Goal: Information Seeking & Learning: Learn about a topic

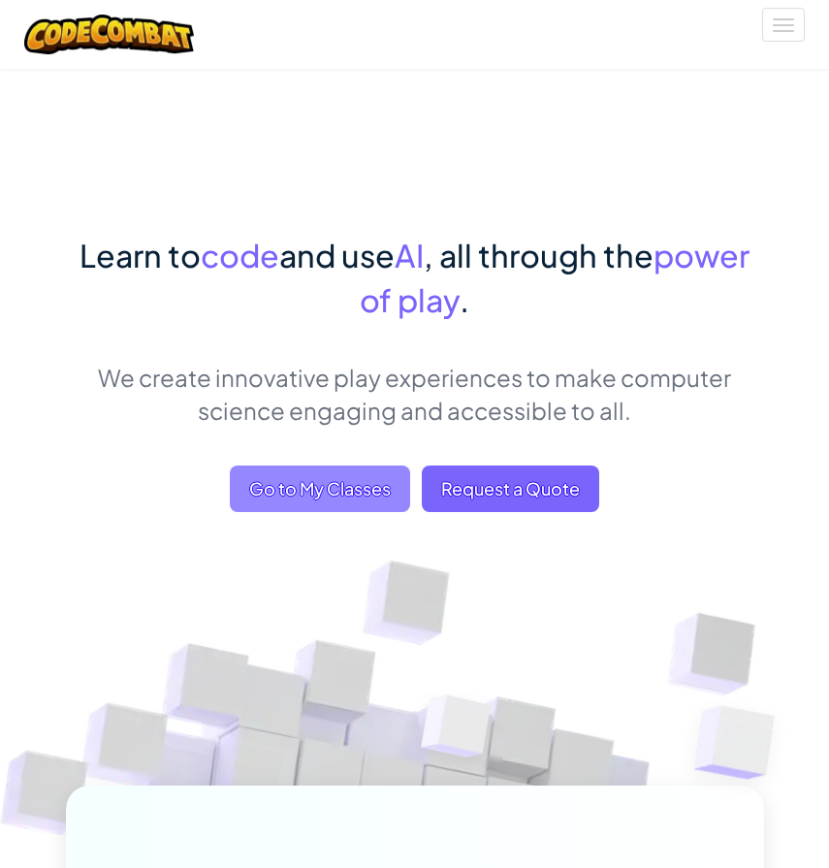
click at [378, 497] on span "Go to My Classes" at bounding box center [320, 489] width 180 height 47
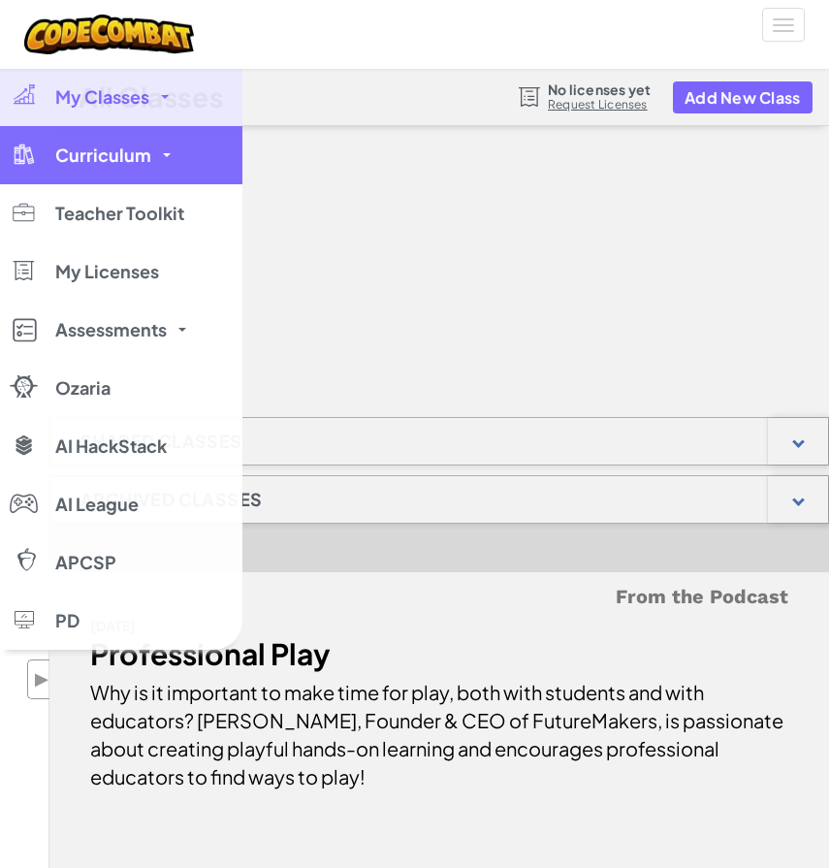
click at [59, 161] on span "Curriculum" at bounding box center [103, 154] width 96 height 17
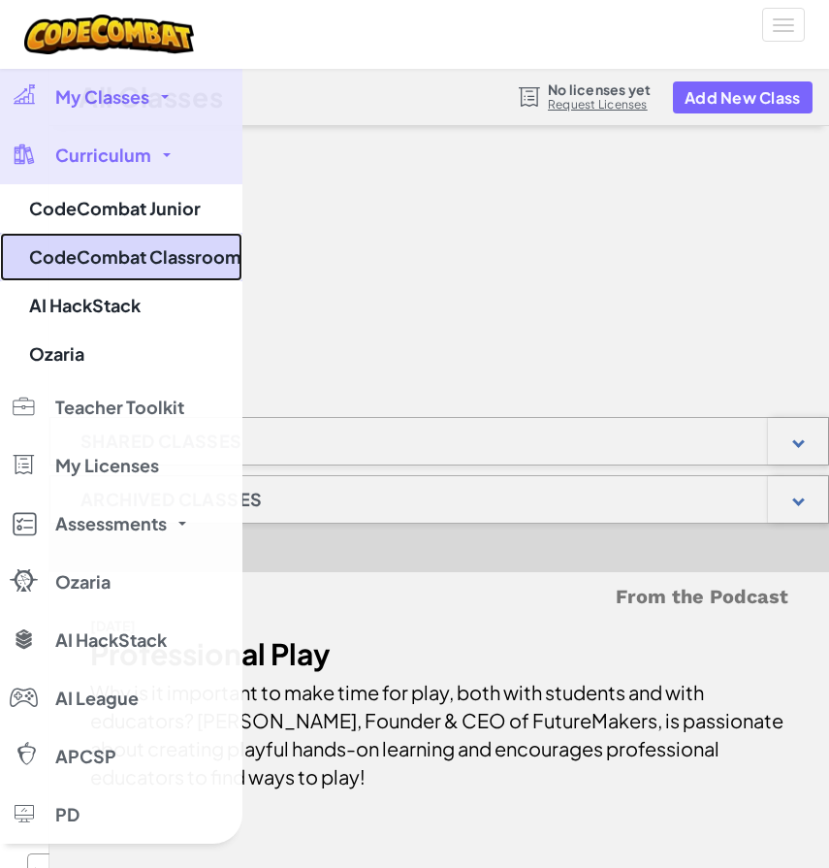
click at [119, 247] on link "CodeCombat Classroom" at bounding box center [121, 257] width 243 height 49
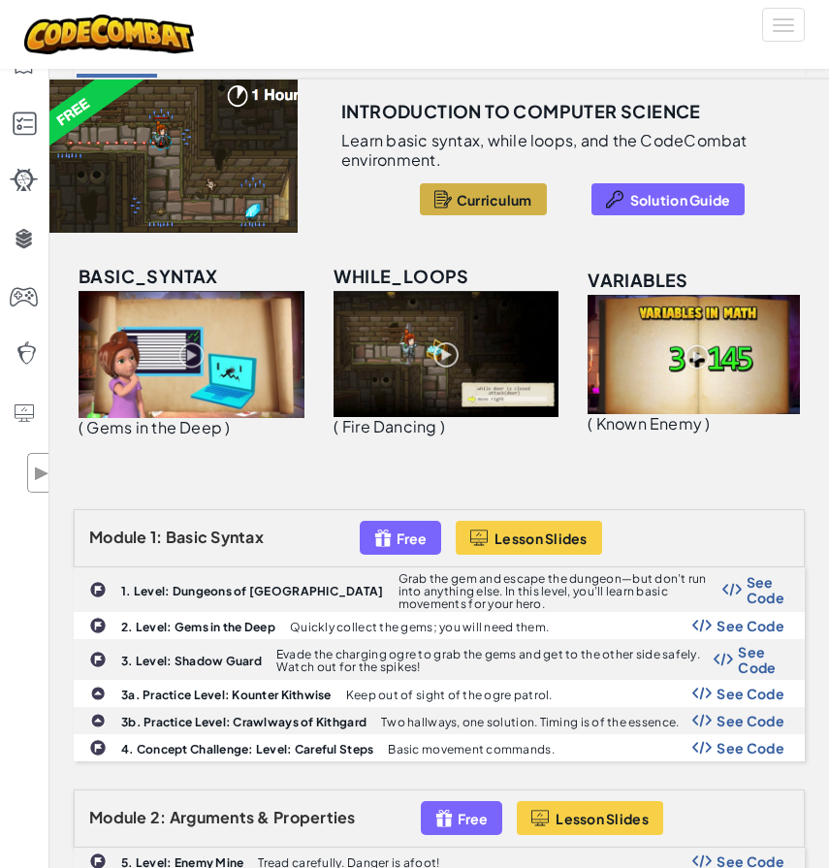
scroll to position [77, 0]
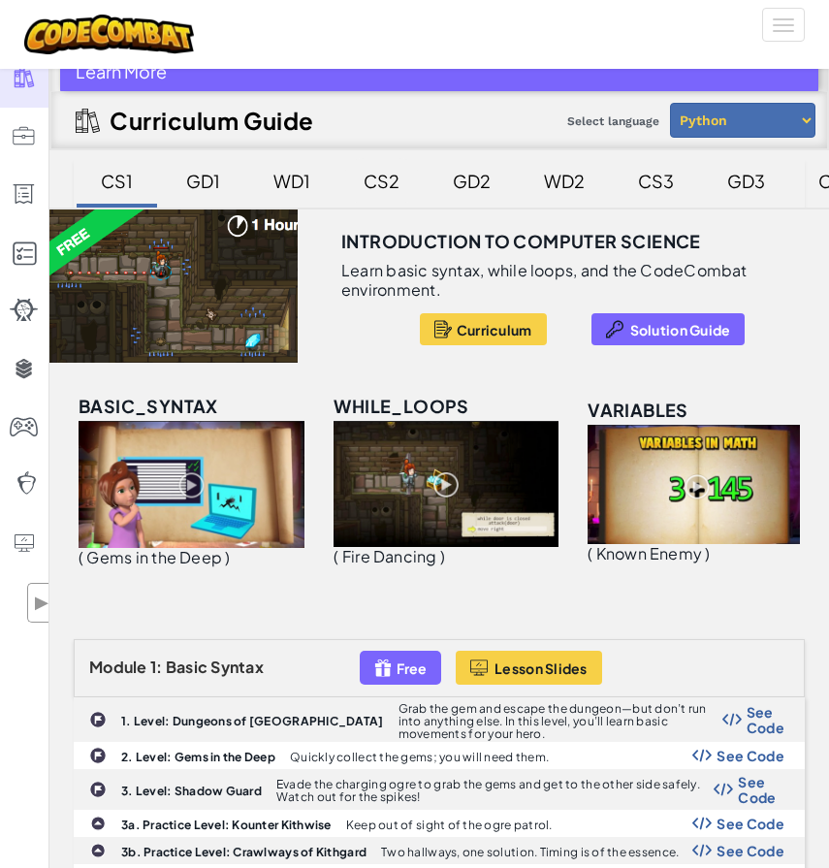
click at [350, 178] on div "CS2" at bounding box center [381, 181] width 75 height 46
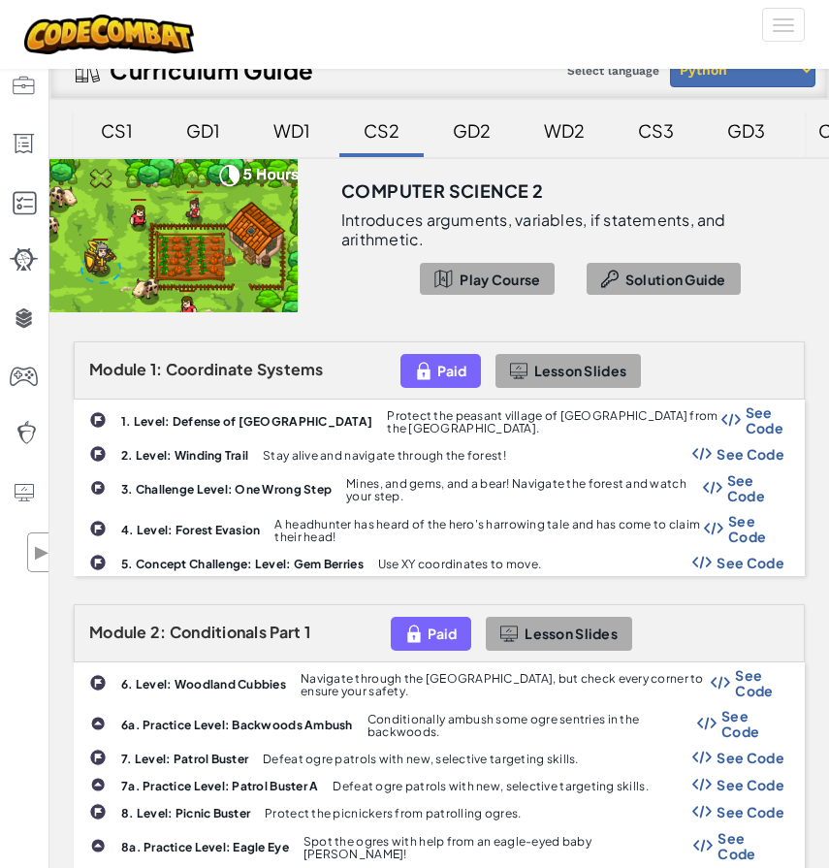
scroll to position [117, 0]
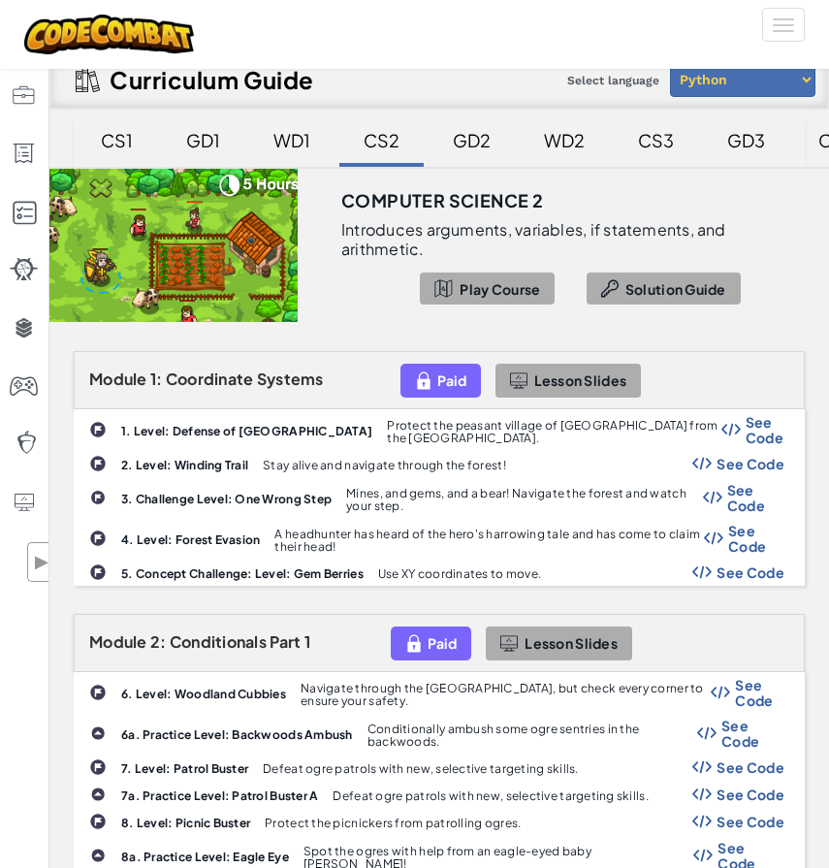
click at [223, 135] on div "GD1" at bounding box center [203, 140] width 73 height 46
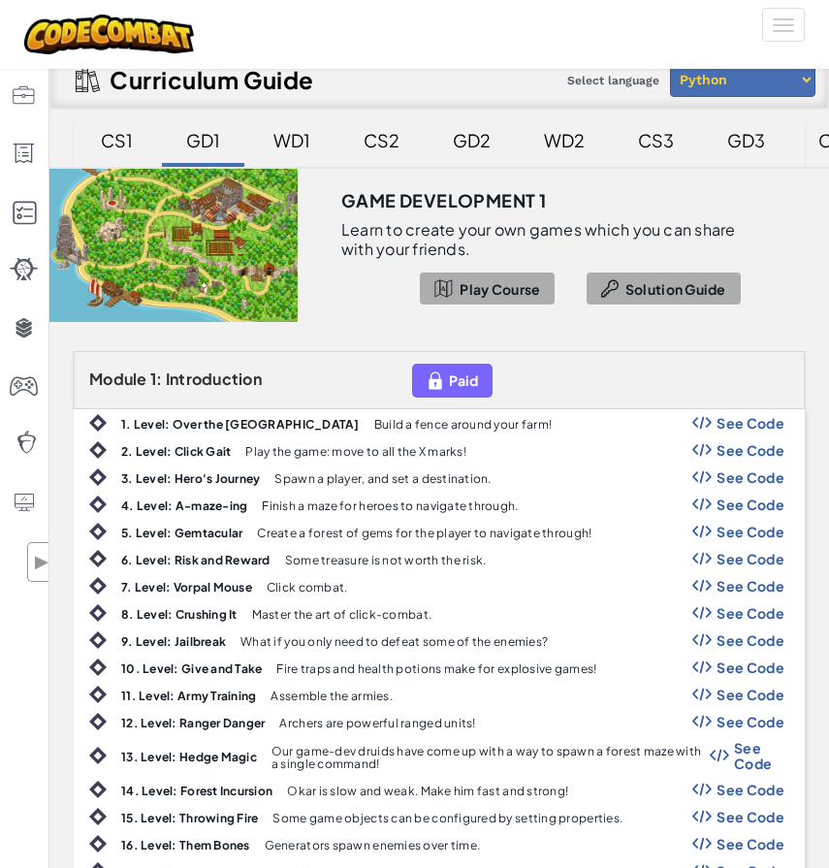
click at [635, 133] on div "CS3" at bounding box center [656, 140] width 75 height 46
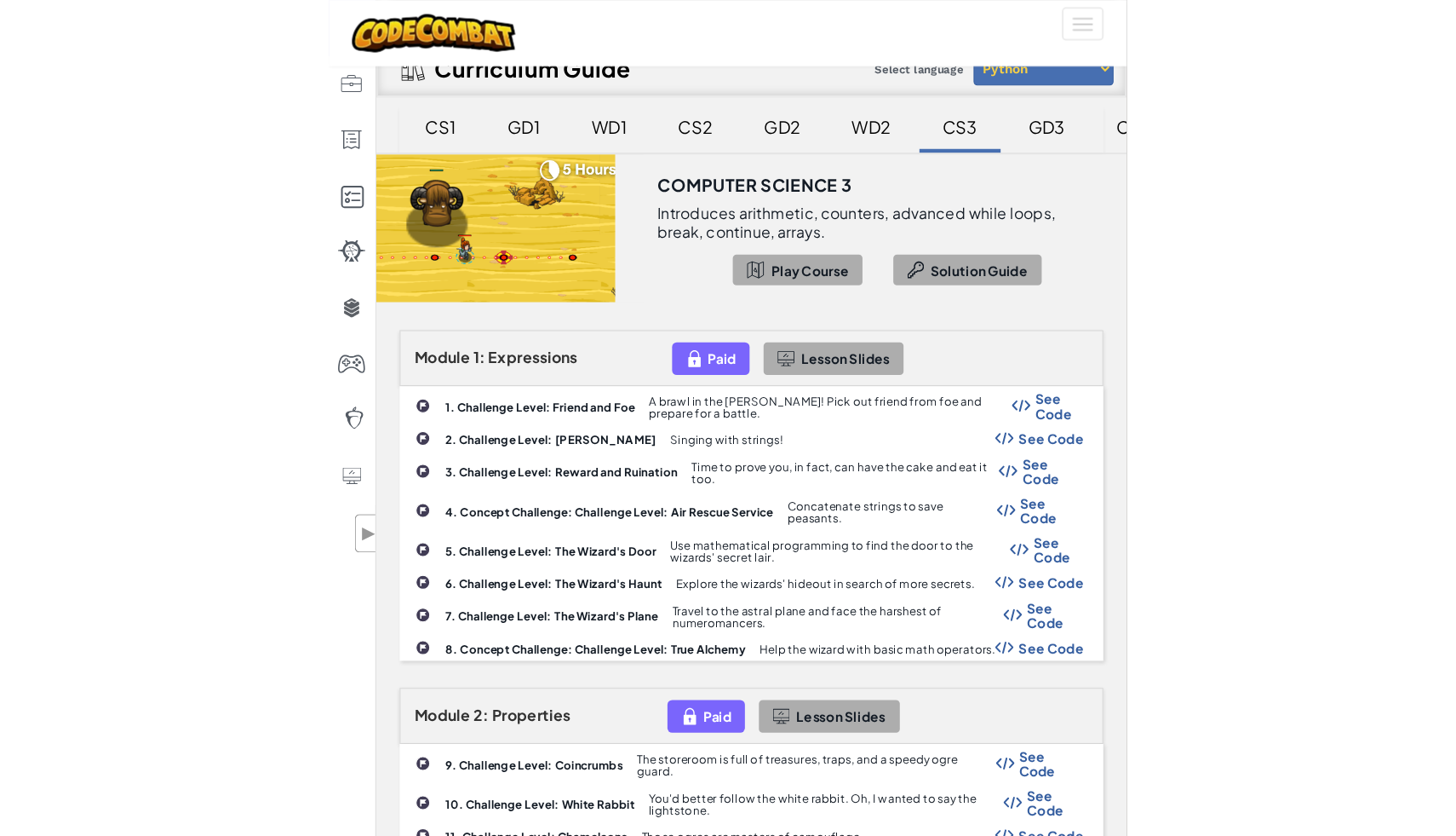
scroll to position [0, 0]
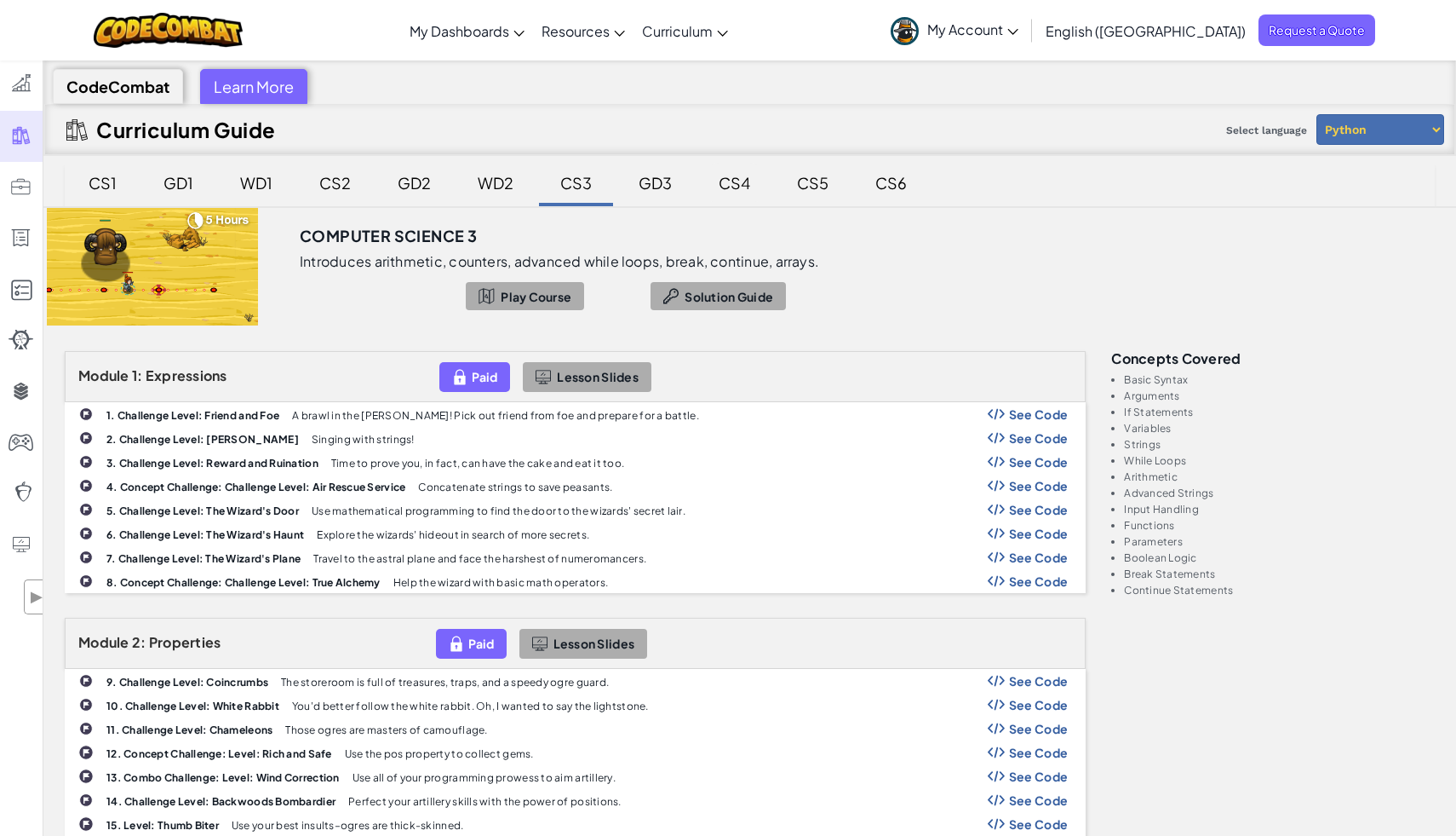
click at [727, 184] on div "CS4" at bounding box center [734, 183] width 66 height 40
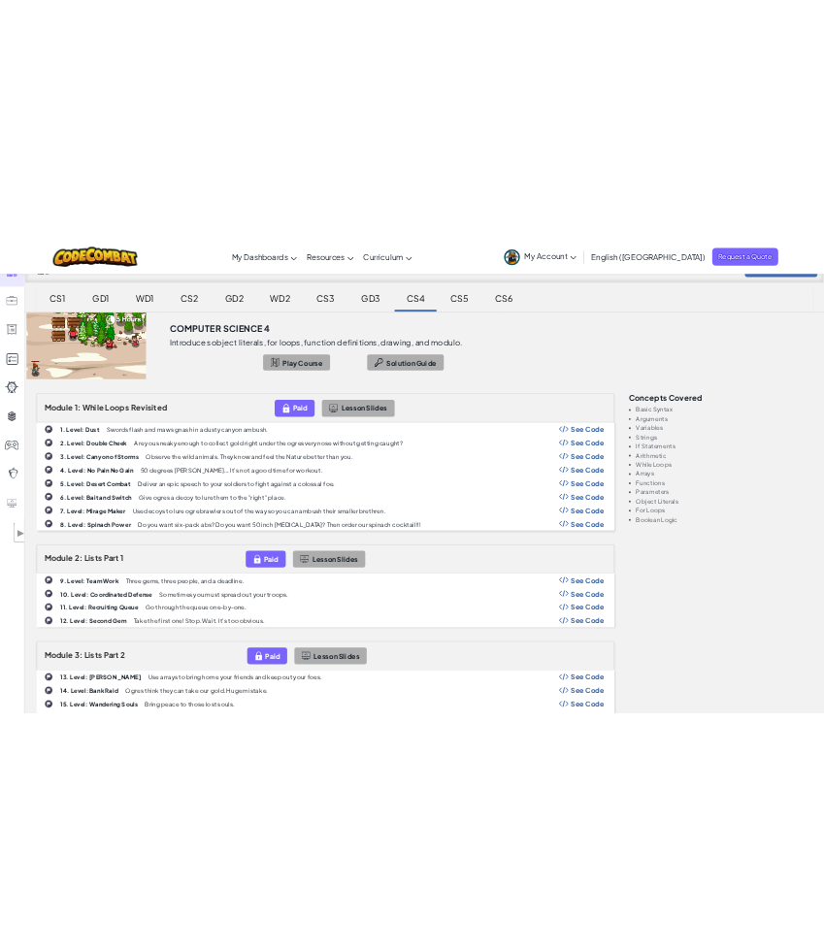
scroll to position [89, 0]
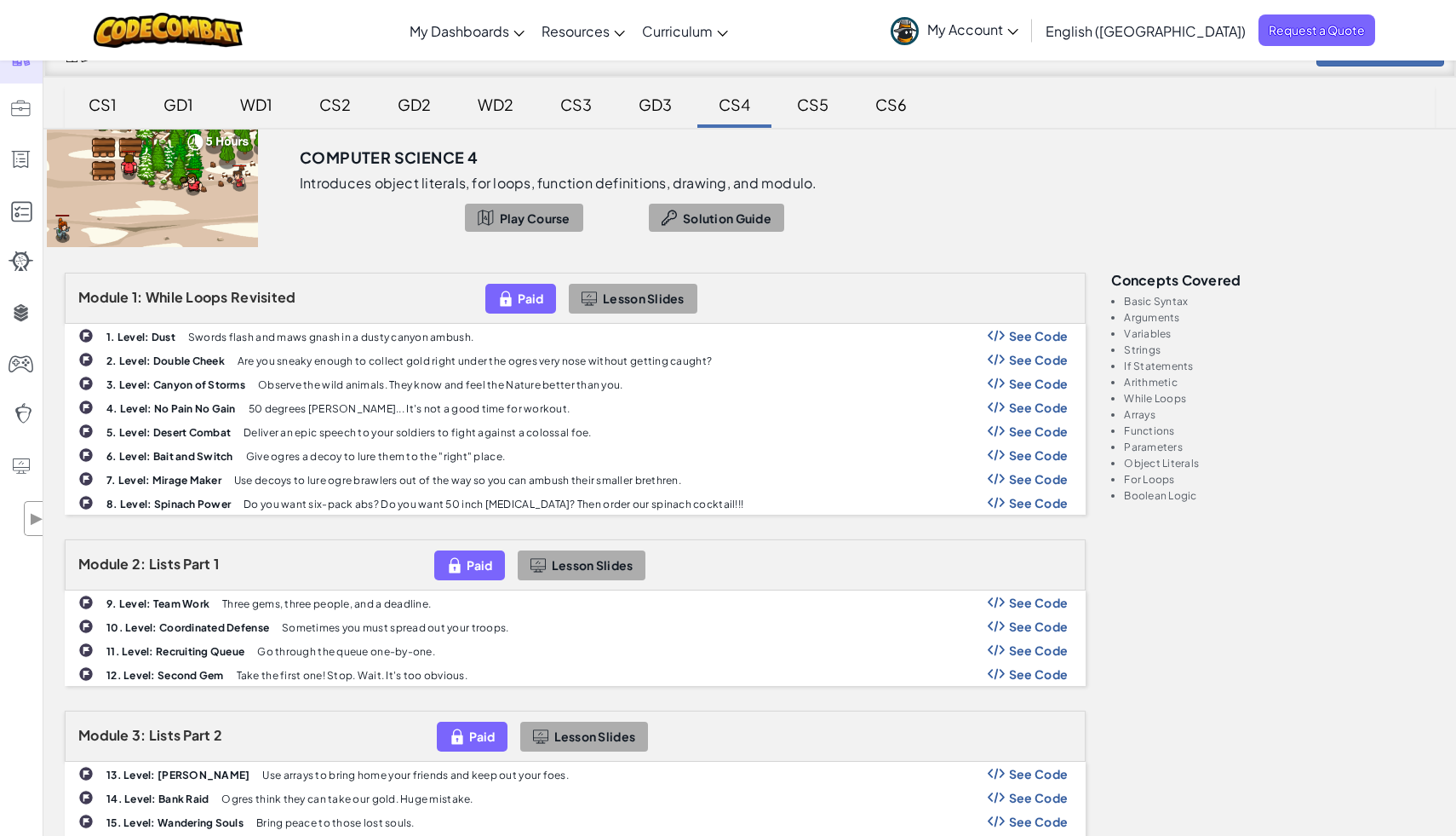
click at [727, 325] on div "1. Level: Dust Swords flash and maws gnash in a dusty canyon ambush. See Code" at bounding box center [575, 335] width 1019 height 22
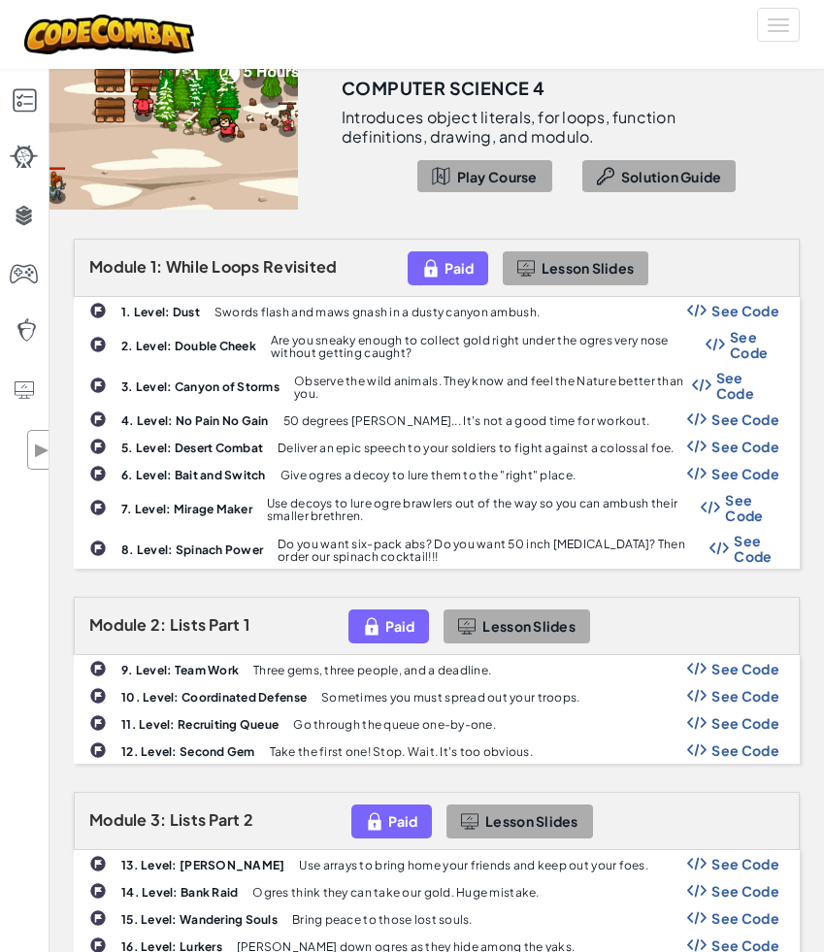
scroll to position [0, 0]
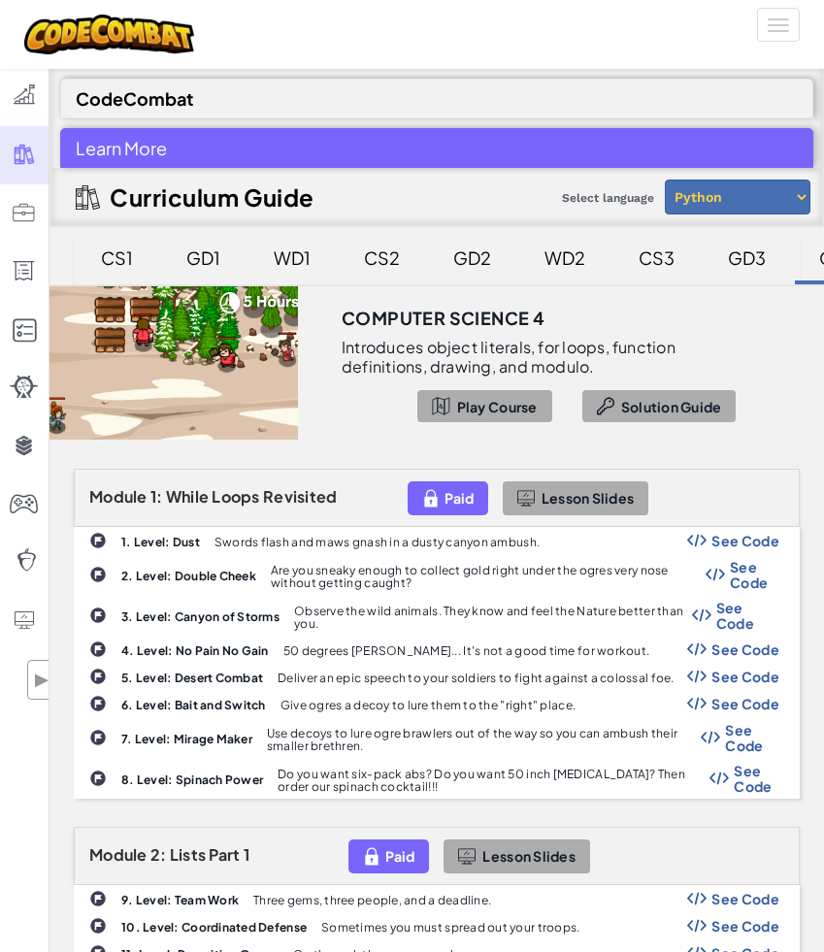
click at [648, 261] on div "CS3" at bounding box center [656, 258] width 75 height 46
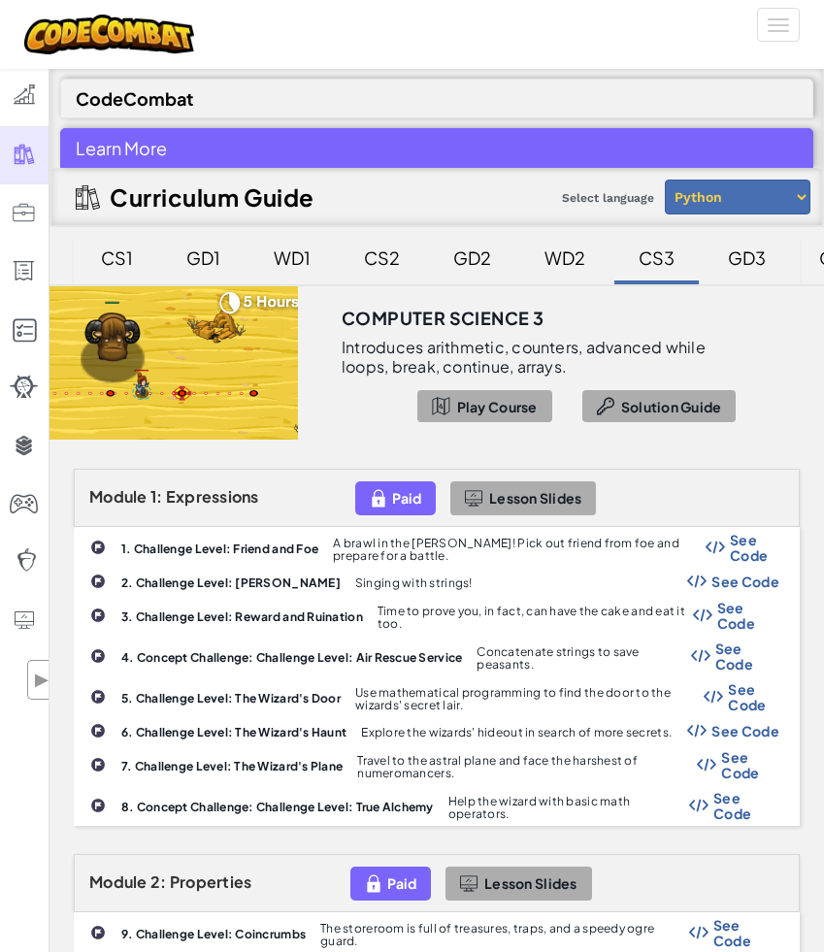
click at [740, 556] on span "See Code" at bounding box center [753, 547] width 49 height 31
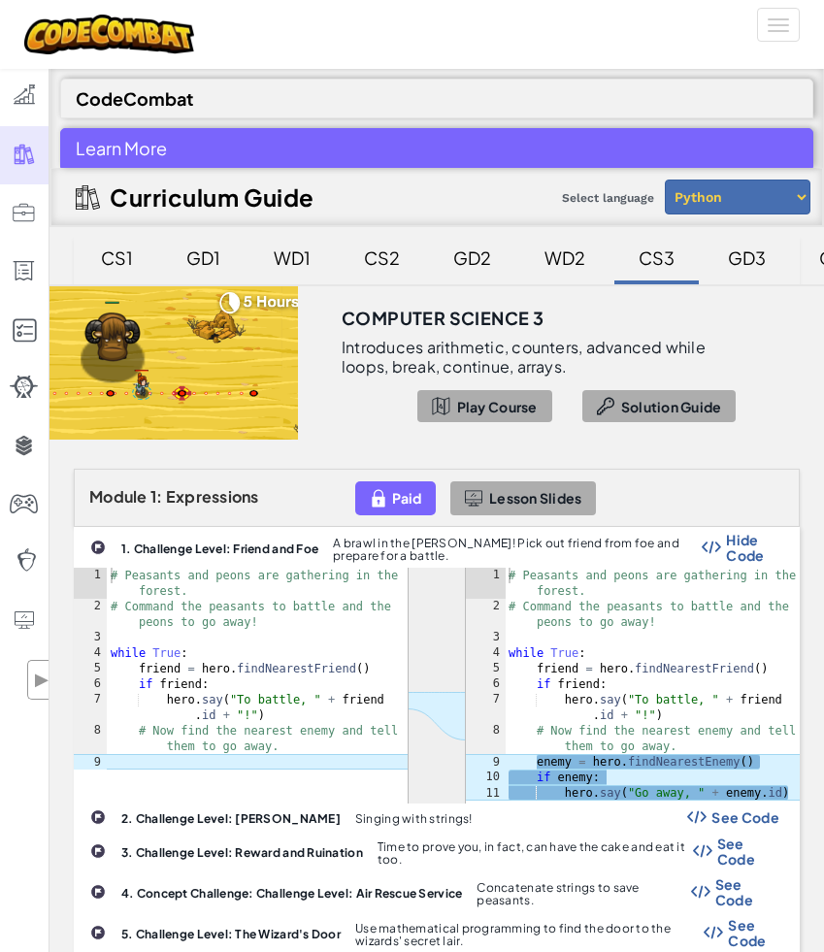
click at [740, 556] on span "Hide Code" at bounding box center [752, 547] width 53 height 31
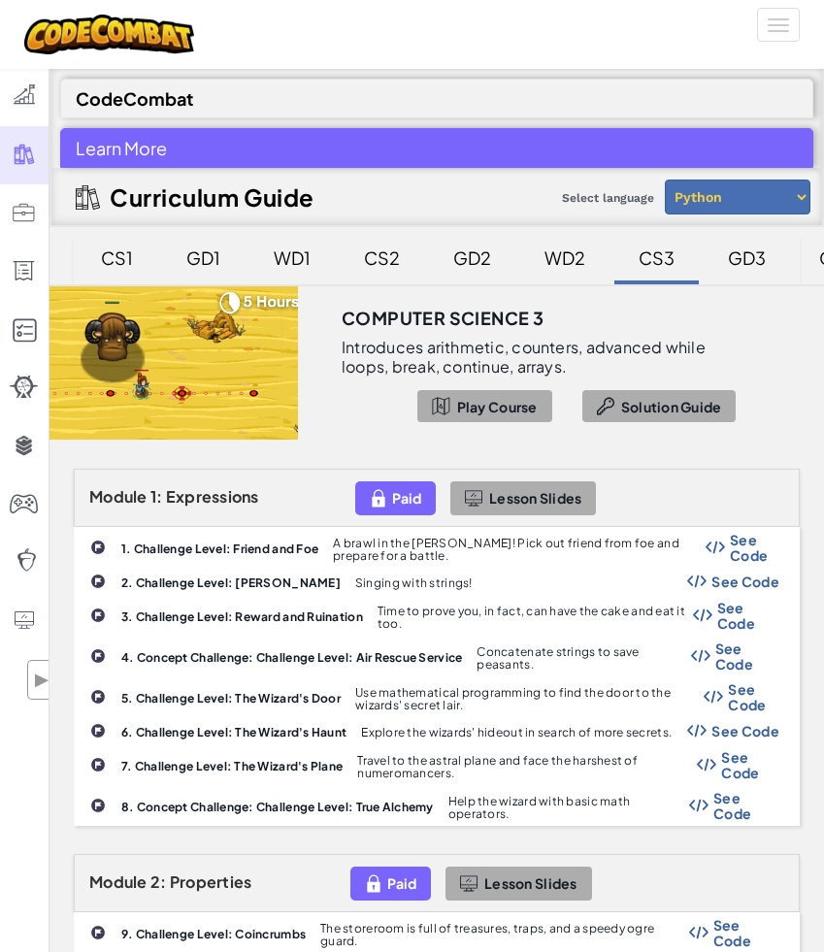
click at [746, 646] on span "See Code" at bounding box center [747, 655] width 64 height 31
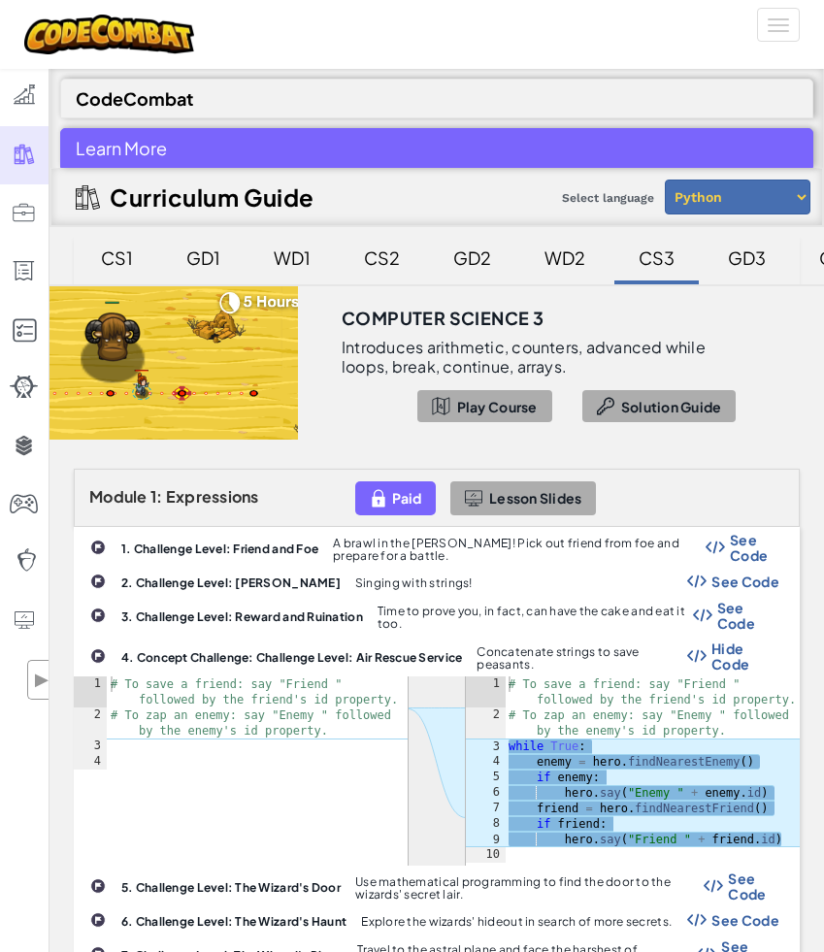
click at [743, 650] on span "Hide Code" at bounding box center [745, 655] width 68 height 31
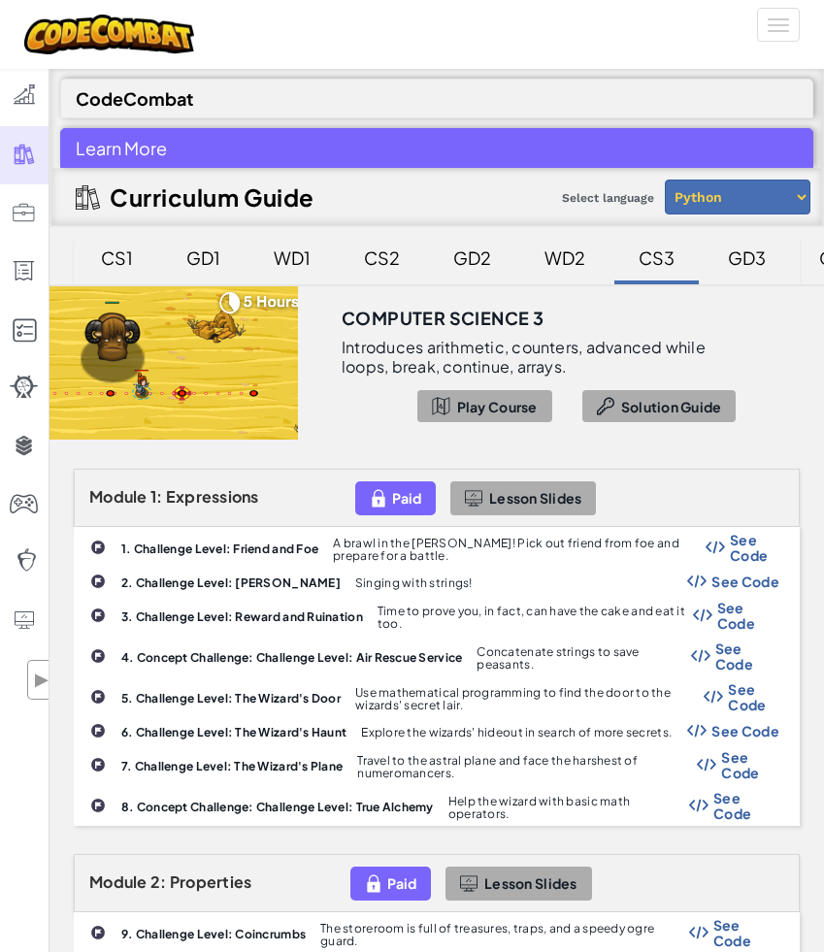
click at [732, 773] on span "See Code" at bounding box center [750, 764] width 58 height 31
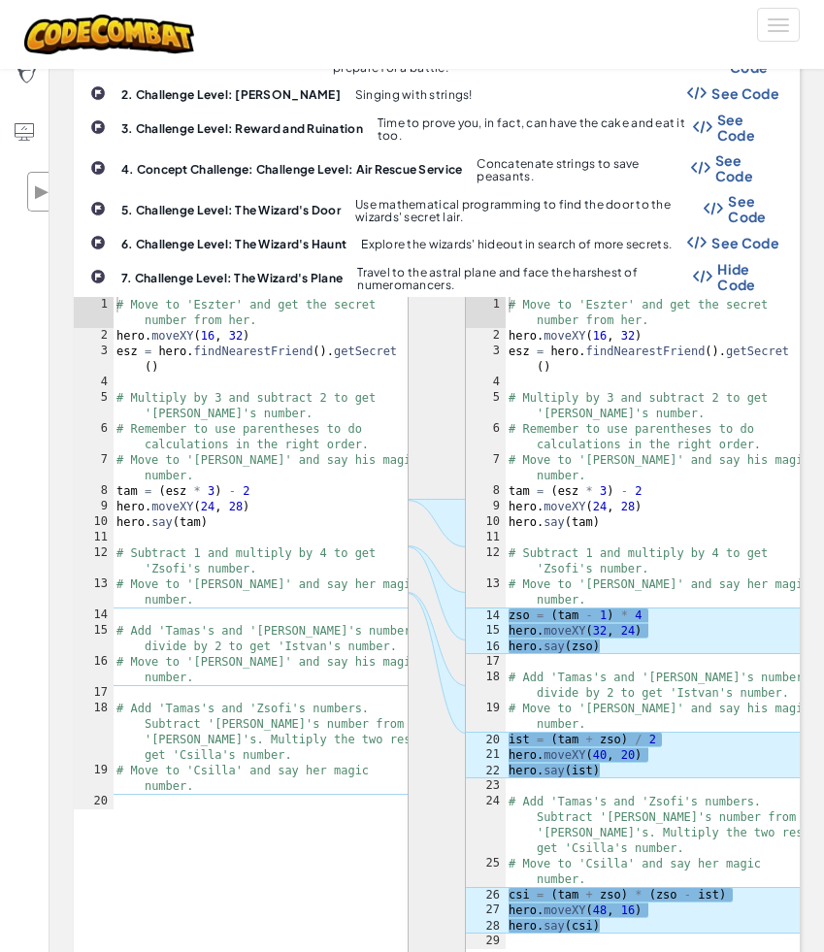
scroll to position [478, 0]
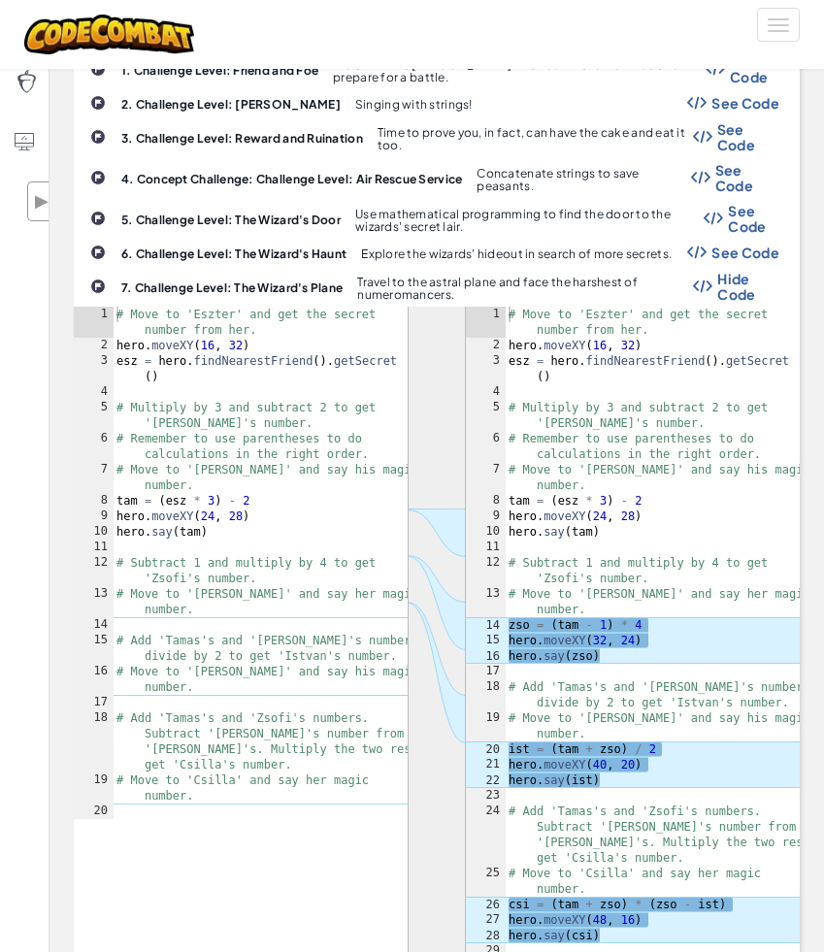
click at [749, 286] on span "Hide Code" at bounding box center [748, 286] width 62 height 31
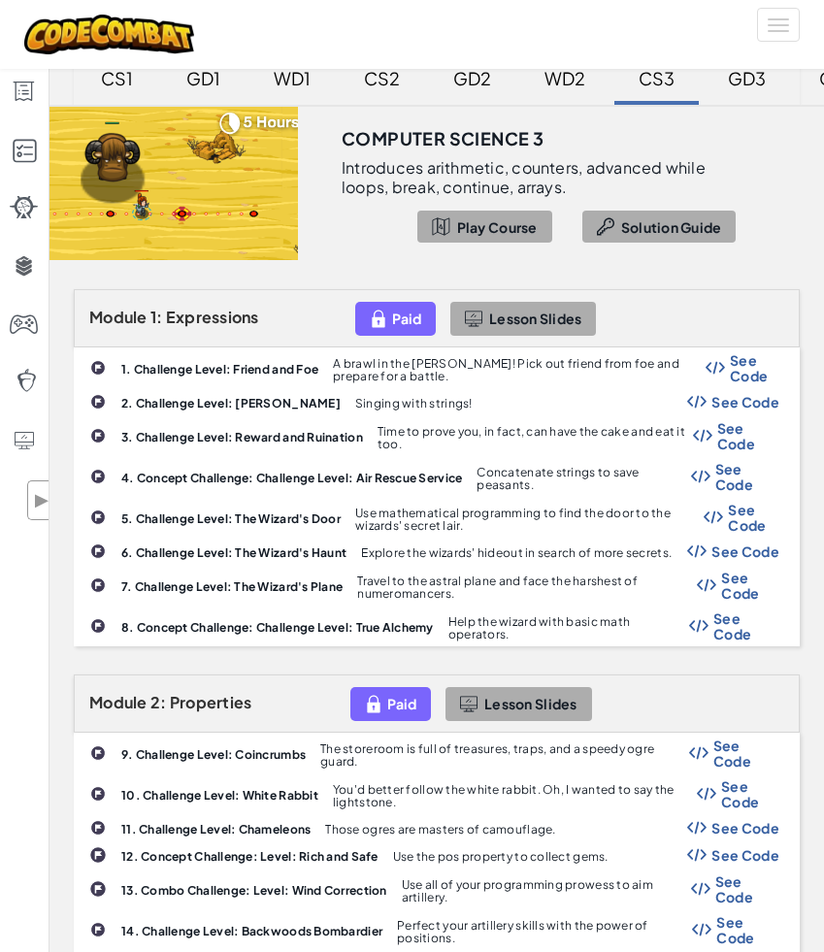
scroll to position [0, 0]
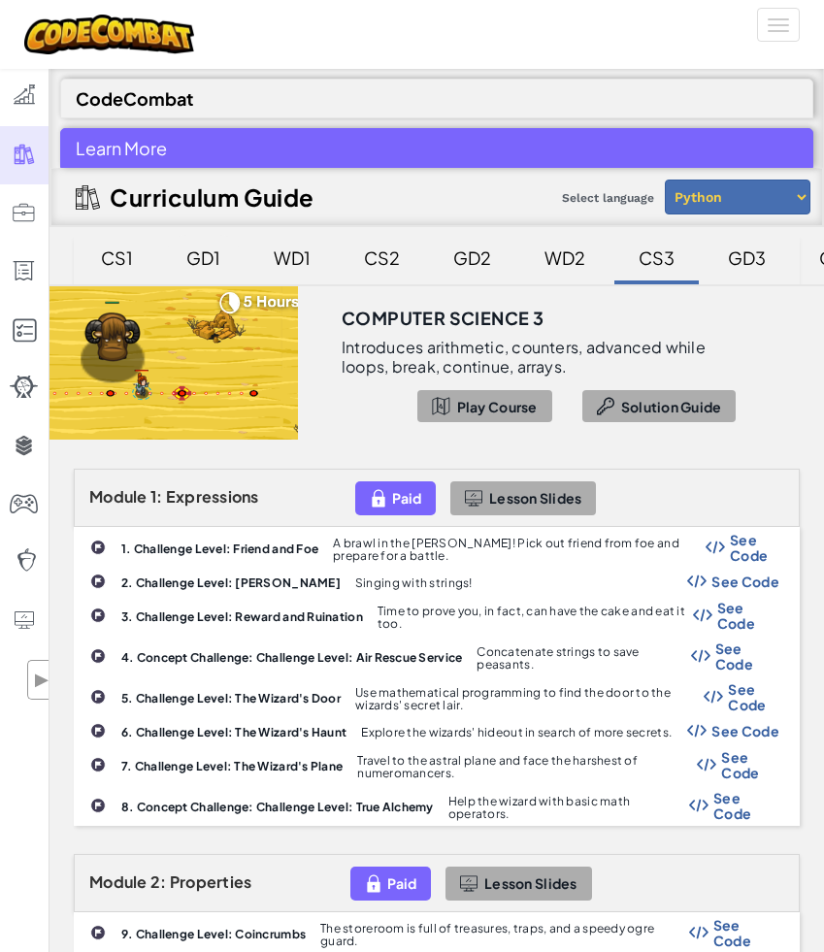
click at [230, 271] on div "GD1" at bounding box center [203, 258] width 73 height 46
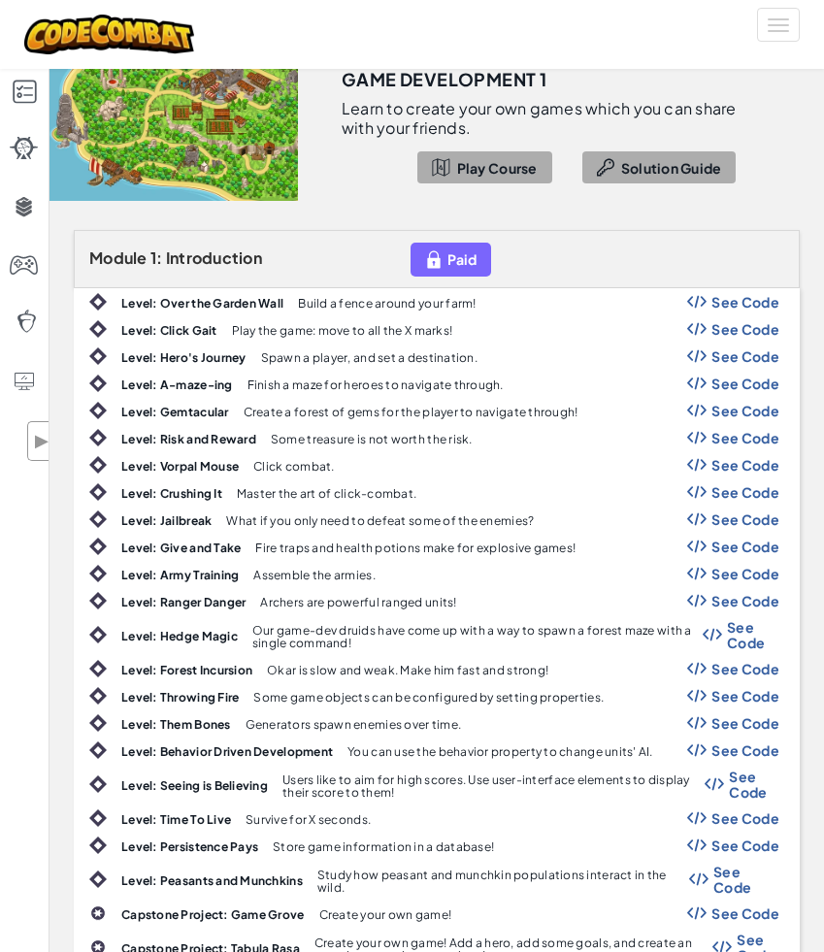
scroll to position [241, 0]
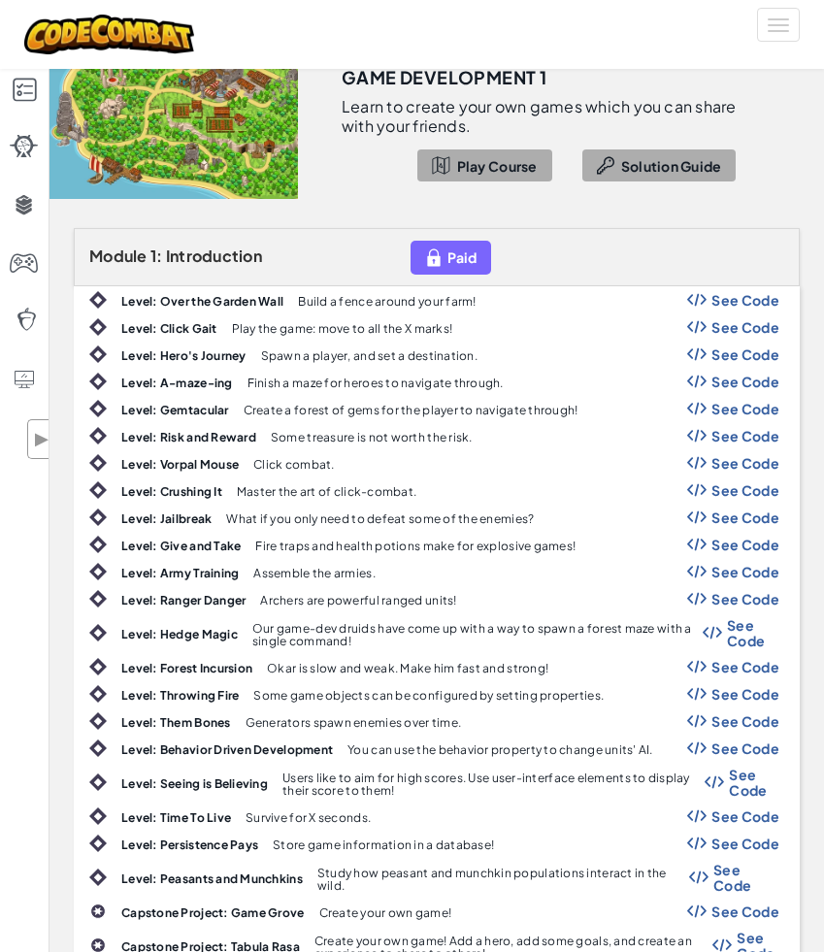
click at [757, 349] on span "See Code" at bounding box center [745, 354] width 68 height 16
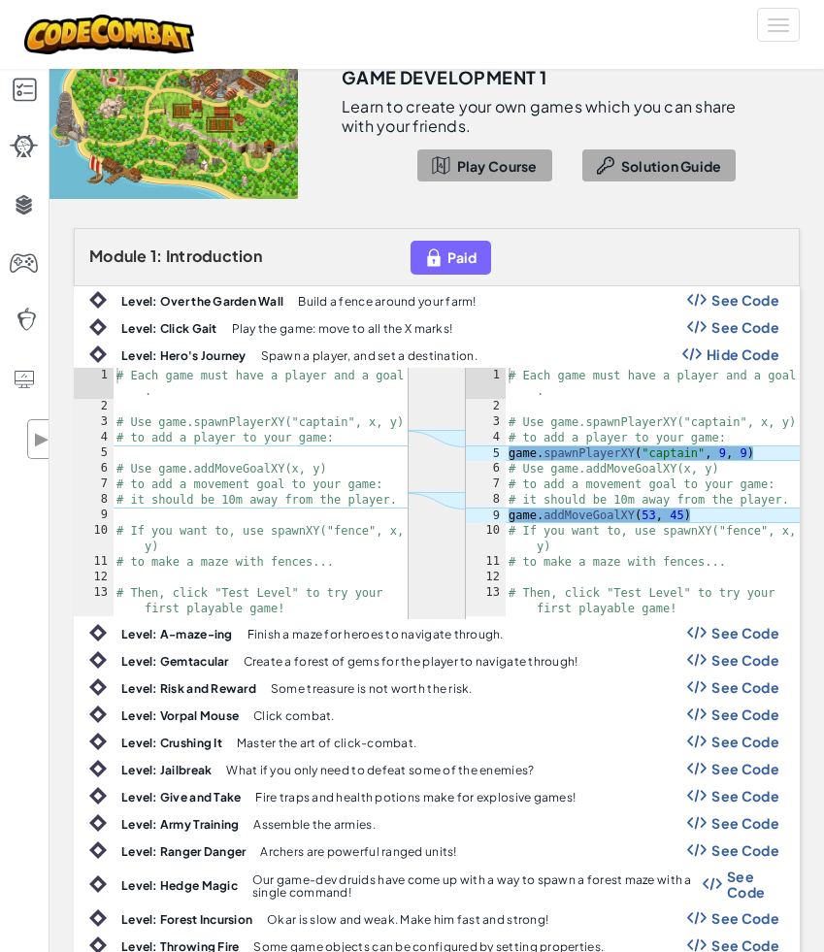
click at [757, 349] on span "Hide Code" at bounding box center [742, 354] width 73 height 16
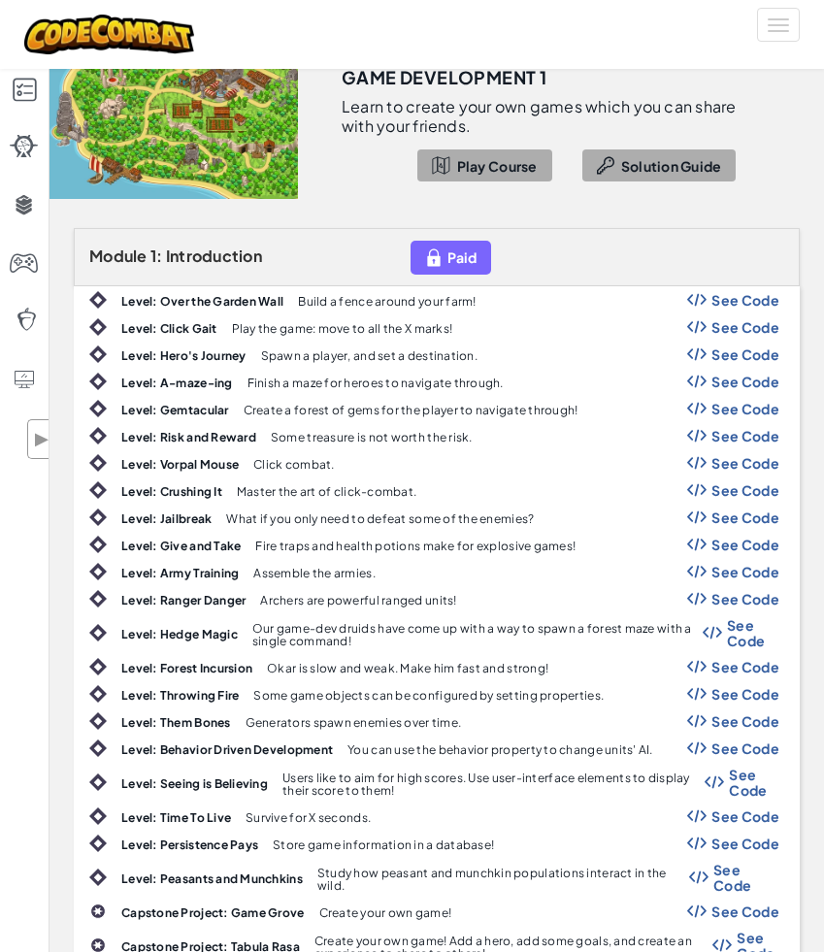
click at [757, 483] on span "See Code" at bounding box center [745, 490] width 68 height 16
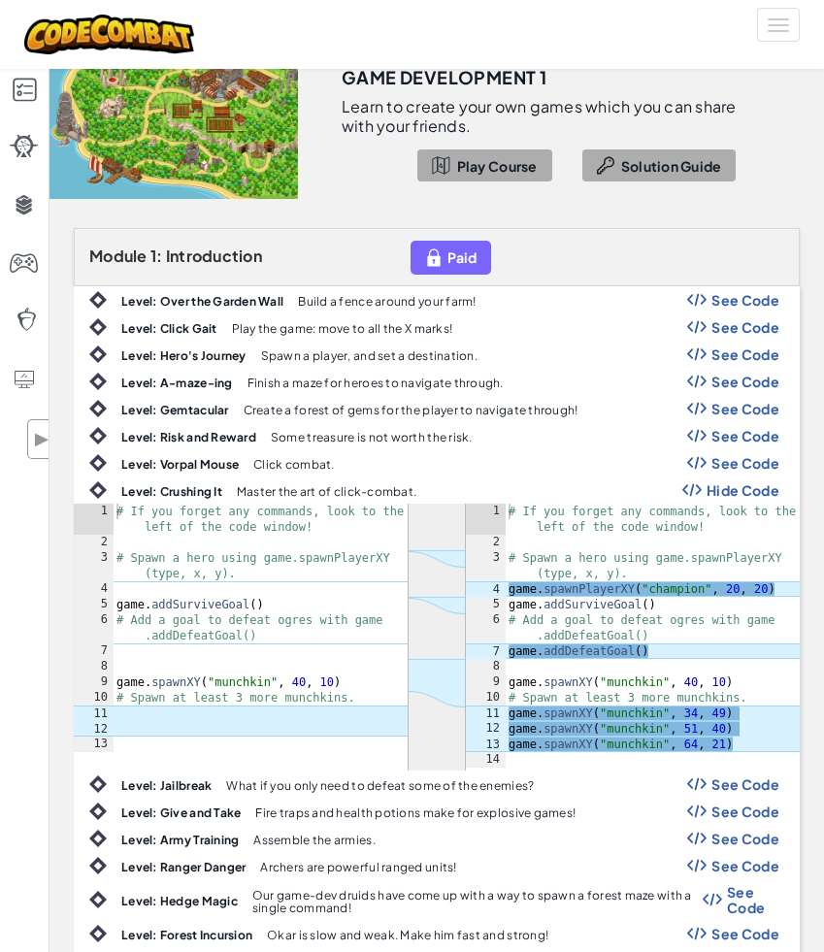
click at [757, 483] on span "Hide Code" at bounding box center [742, 490] width 73 height 16
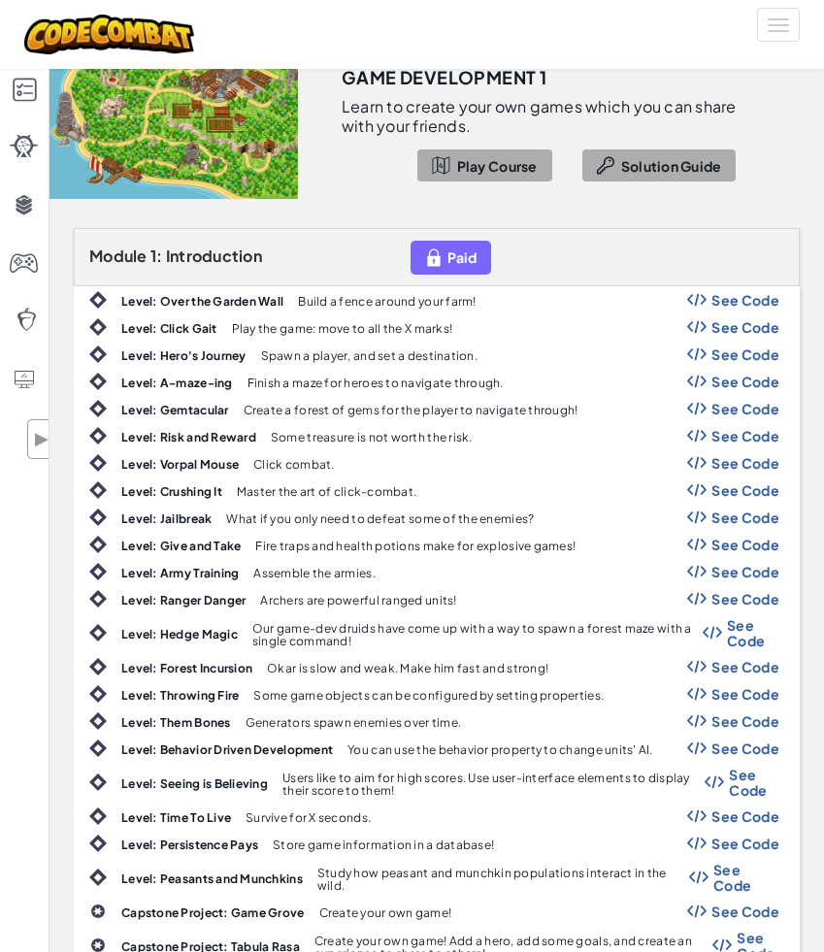
click at [763, 650] on div "Level: Hedge Magic Our game-dev druids have come up with a way to spawn a fores…" at bounding box center [437, 632] width 724 height 39
click at [754, 638] on span "See Code" at bounding box center [753, 632] width 52 height 31
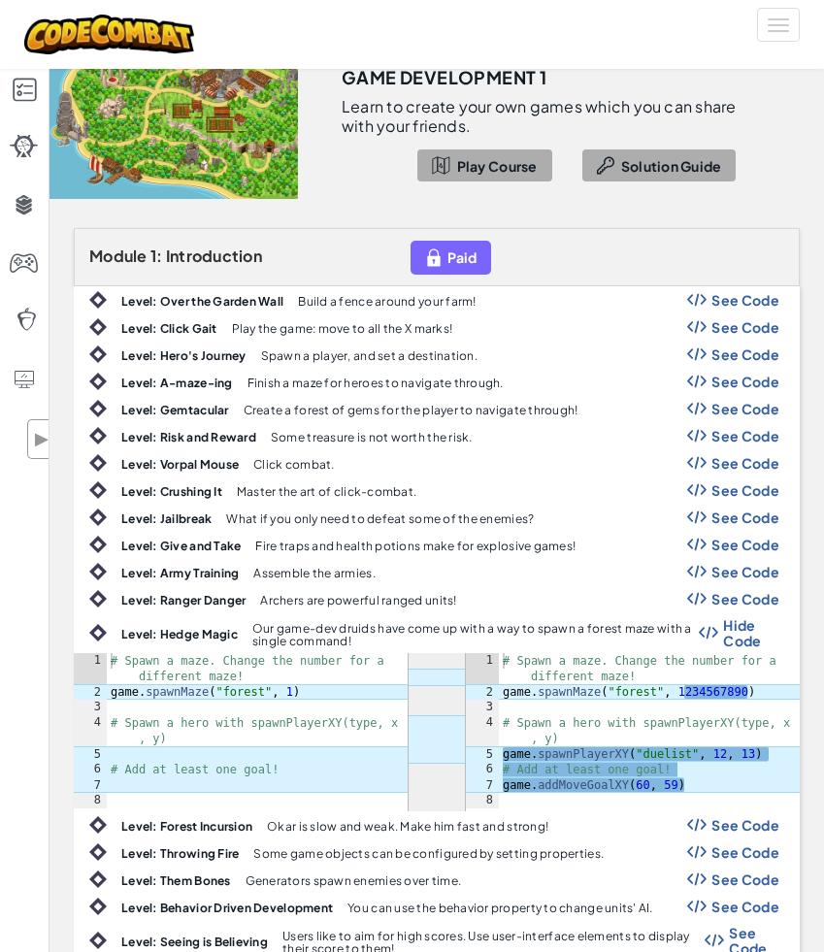
click at [754, 638] on span "Hide Code" at bounding box center [751, 632] width 56 height 31
